Goal: Information Seeking & Learning: Learn about a topic

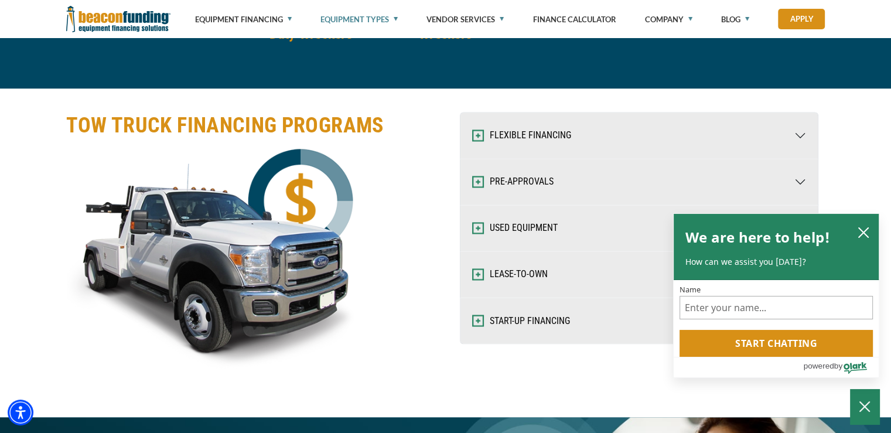
scroll to position [1962, 0]
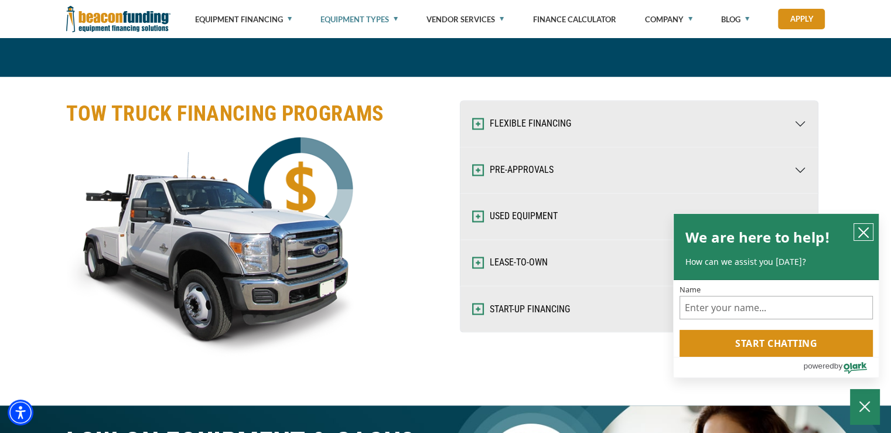
click at [865, 230] on icon "close chatbox" at bounding box center [864, 233] width 12 height 12
click at [865, 231] on icon "close chatbox" at bounding box center [863, 232] width 9 height 9
click at [864, 235] on icon "close chatbox" at bounding box center [864, 233] width 12 height 12
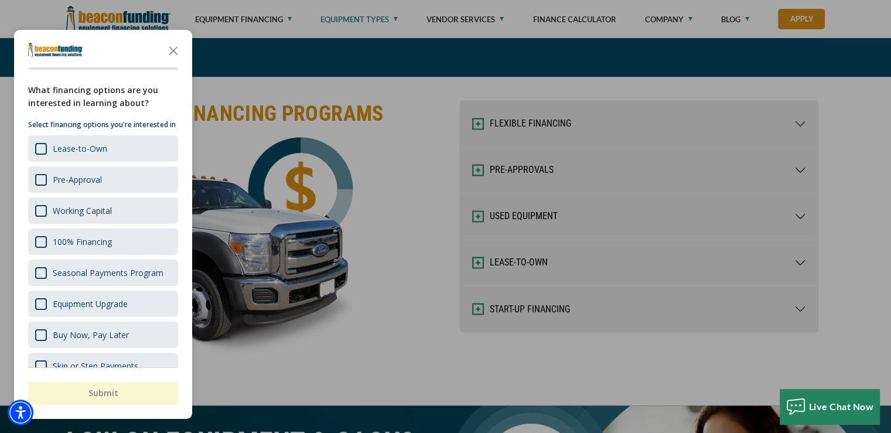
click at [802, 118] on div at bounding box center [445, 216] width 891 height 433
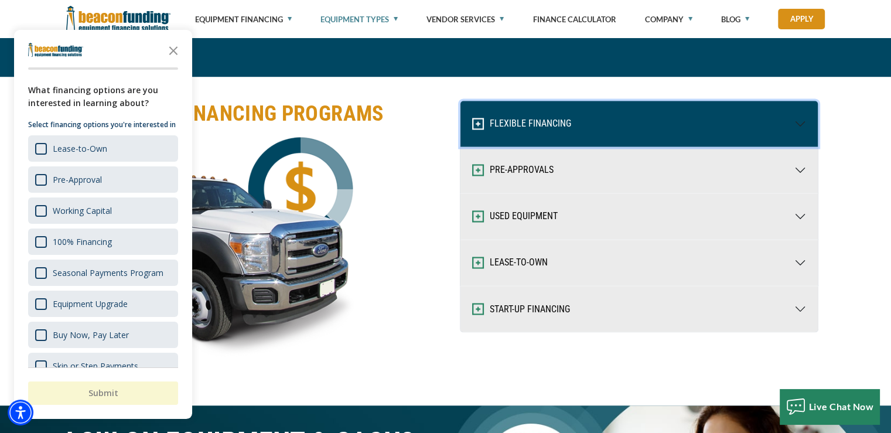
click at [805, 121] on button "FLEXIBLE FINANCING" at bounding box center [639, 124] width 357 height 46
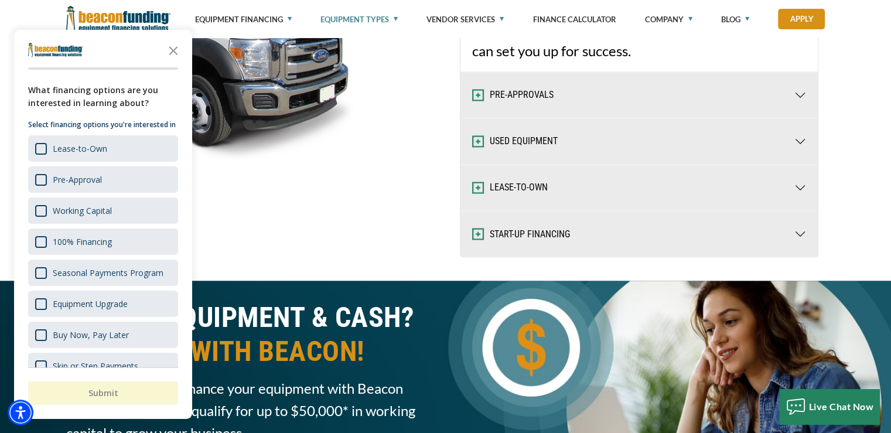
scroll to position [2051, 0]
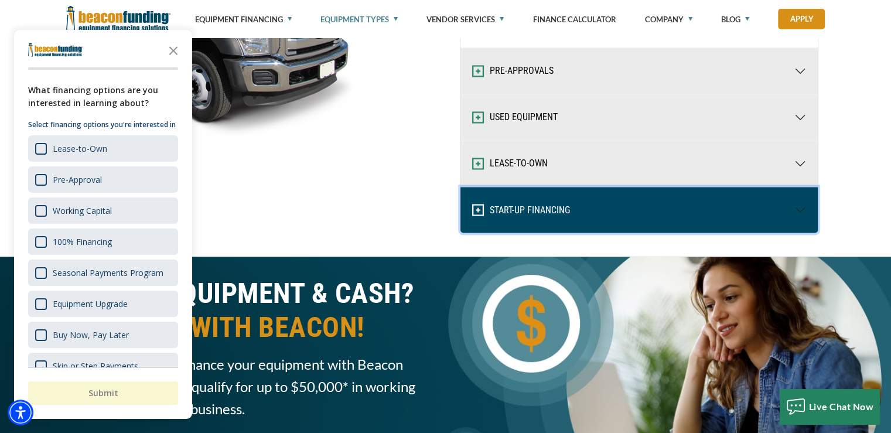
click at [806, 207] on button "START-UP FINANCING" at bounding box center [639, 210] width 357 height 46
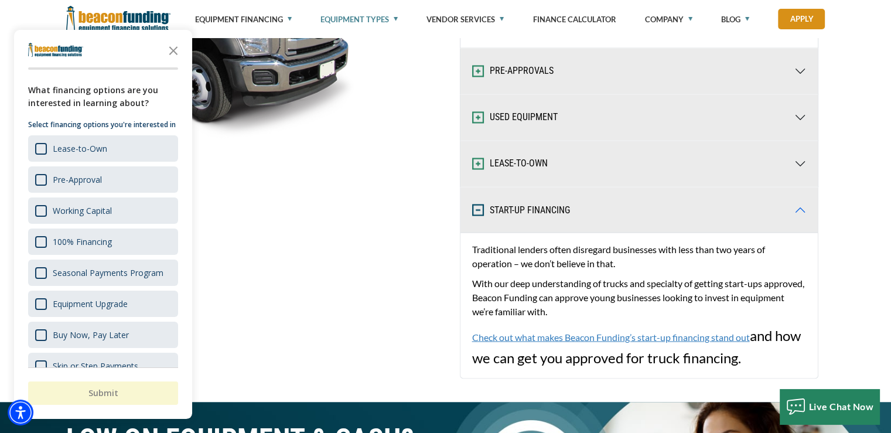
click at [631, 333] on link "Check out what makes Beacon Funding’s start-up financing stand out" at bounding box center [611, 336] width 278 height 11
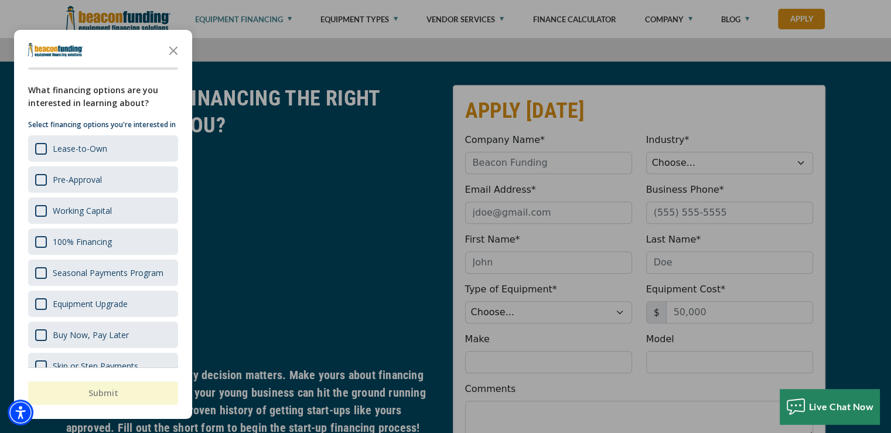
scroll to position [538, 0]
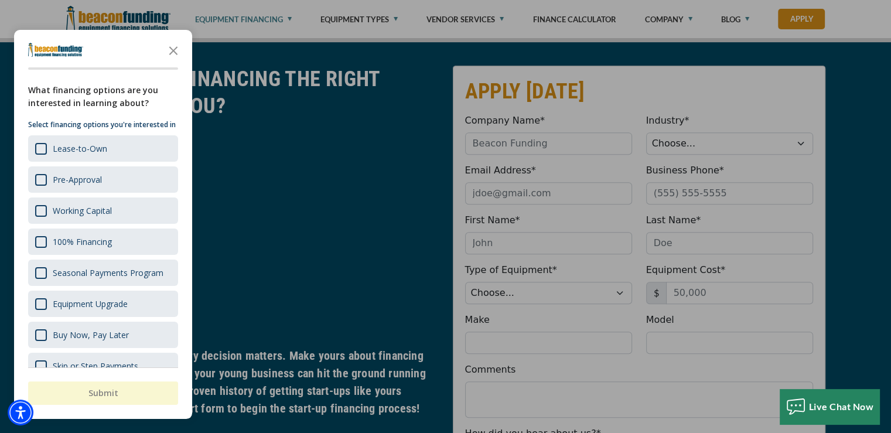
drag, startPoint x: 895, startPoint y: 47, endPoint x: 900, endPoint y: 103, distance: 55.2
